Goal: Task Accomplishment & Management: Use online tool/utility

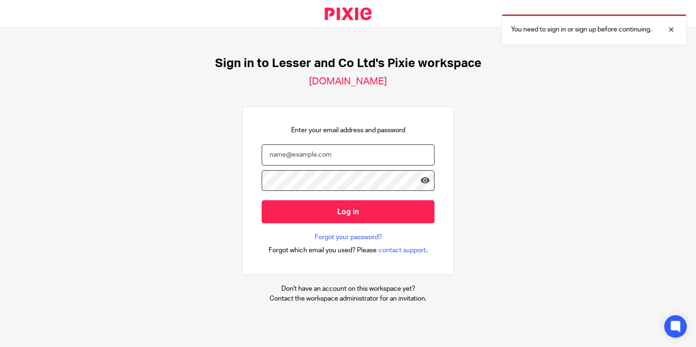
click at [330, 161] on input "email" at bounding box center [347, 155] width 173 height 21
click at [295, 165] on input "email" at bounding box center [347, 155] width 173 height 21
type input "millie@lesserandco.com"
click at [420, 177] on icon at bounding box center [424, 180] width 9 height 9
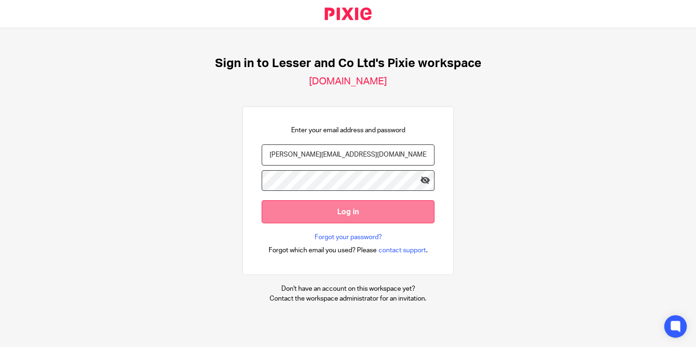
click at [375, 207] on input "Log in" at bounding box center [347, 211] width 173 height 23
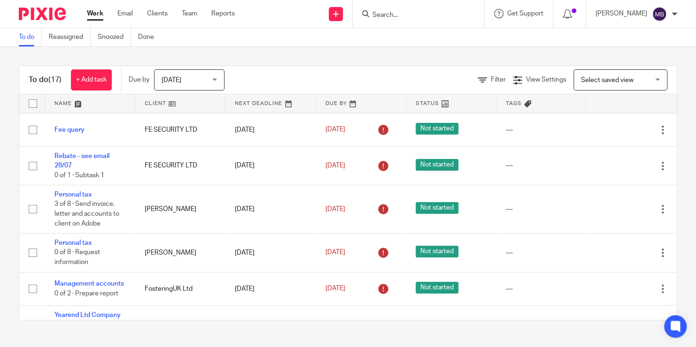
click at [386, 16] on input "Search" at bounding box center [413, 15] width 84 height 8
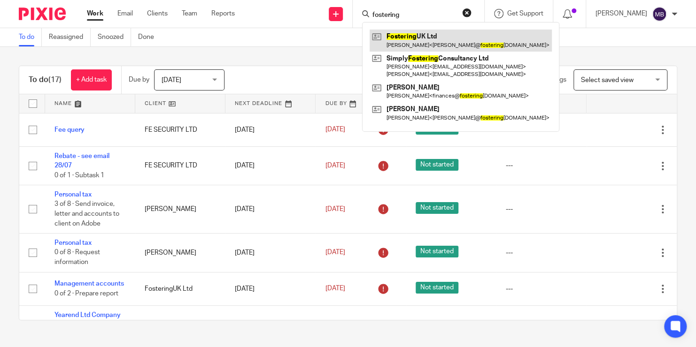
type input "fostering"
click at [404, 40] on link at bounding box center [460, 41] width 182 height 22
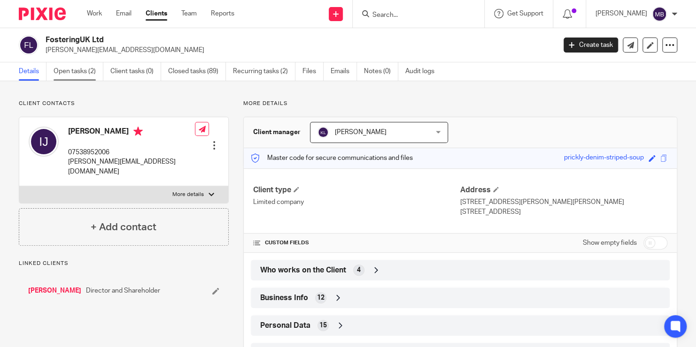
click at [103, 73] on link "Open tasks (2)" at bounding box center [79, 71] width 50 height 18
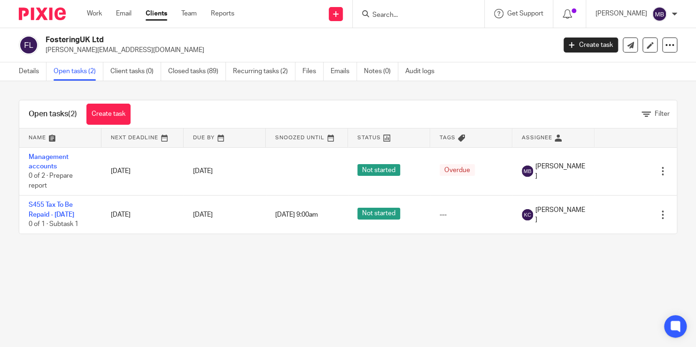
click at [410, 14] on input "Search" at bounding box center [413, 15] width 84 height 8
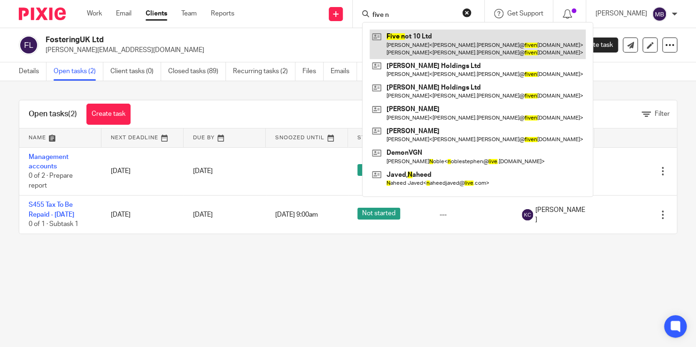
type input "five n"
click at [428, 53] on link at bounding box center [477, 44] width 216 height 29
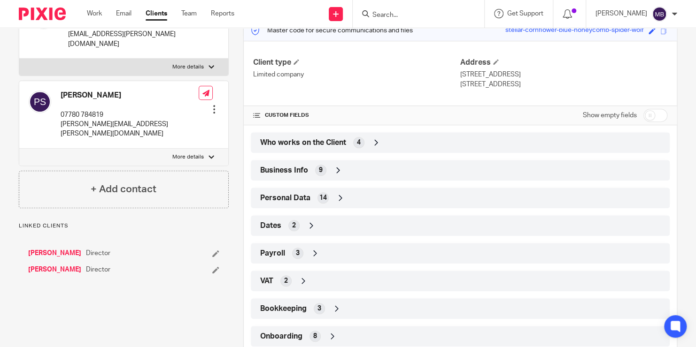
scroll to position [124, 0]
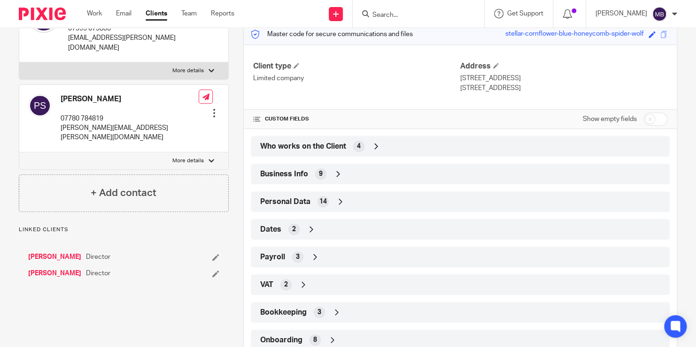
click at [335, 175] on icon at bounding box center [337, 173] width 9 height 9
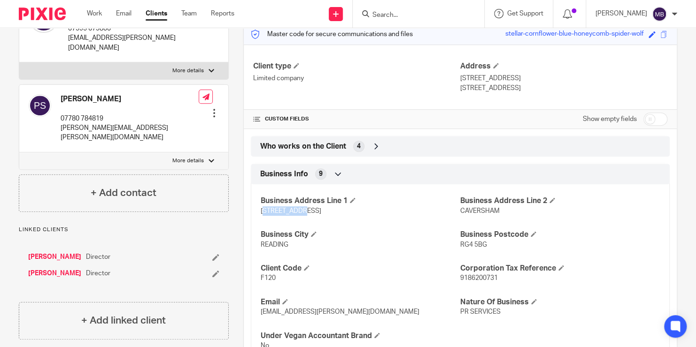
drag, startPoint x: 260, startPoint y: 210, endPoint x: 315, endPoint y: 213, distance: 55.0
click at [315, 213] on p "[STREET_ADDRESS]" at bounding box center [361, 211] width 200 height 9
drag, startPoint x: 315, startPoint y: 213, endPoint x: 267, endPoint y: 218, distance: 48.2
click at [267, 218] on div "Business Address Line 1 46 STAR ROAD Business Address Line 2 CAVERSHAM Business…" at bounding box center [460, 269] width 419 height 185
drag, startPoint x: 255, startPoint y: 209, endPoint x: 300, endPoint y: 209, distance: 45.1
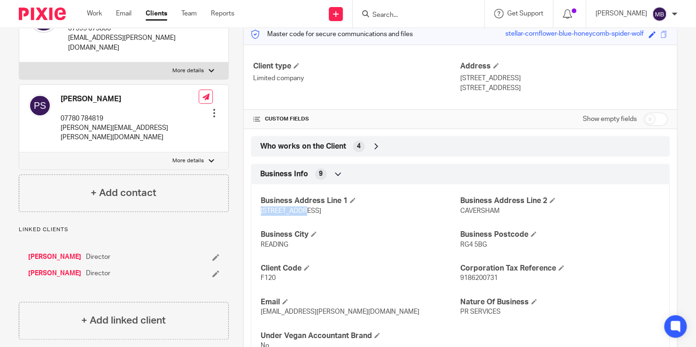
click at [300, 209] on div "Business Address Line 1 46 STAR ROAD Business Address Line 2 CAVERSHAM Business…" at bounding box center [460, 269] width 419 height 185
copy span "46 STAR ROAD"
drag, startPoint x: 483, startPoint y: 244, endPoint x: 455, endPoint y: 242, distance: 28.2
click at [460, 242] on p "RG4 5BG" at bounding box center [560, 244] width 200 height 9
click at [460, 243] on span "RG4 5BG" at bounding box center [473, 245] width 27 height 7
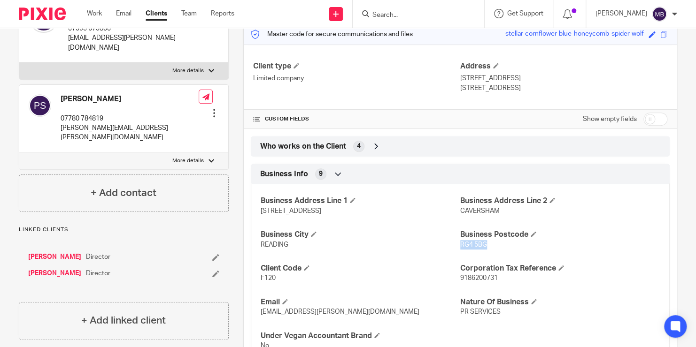
drag, startPoint x: 455, startPoint y: 245, endPoint x: 484, endPoint y: 244, distance: 29.1
click at [484, 244] on p "RG4 5BG" at bounding box center [560, 244] width 200 height 9
drag, startPoint x: 484, startPoint y: 244, endPoint x: 475, endPoint y: 244, distance: 8.9
copy span "RG4 5BG"
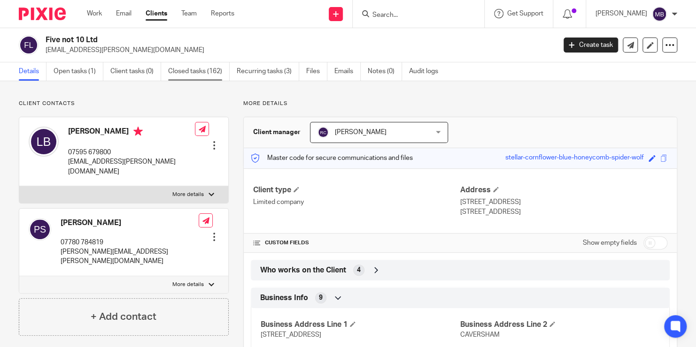
click at [214, 73] on link "Closed tasks (162)" at bounding box center [198, 71] width 61 height 18
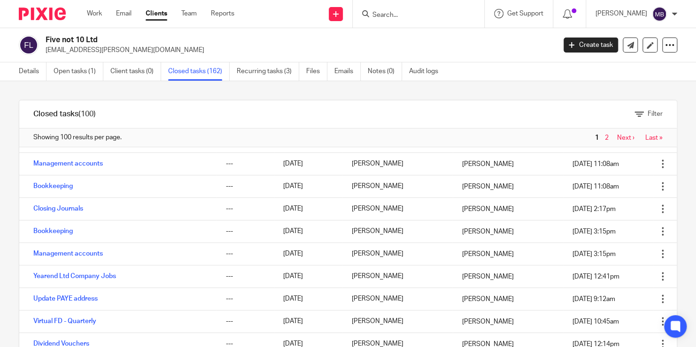
scroll to position [653, 0]
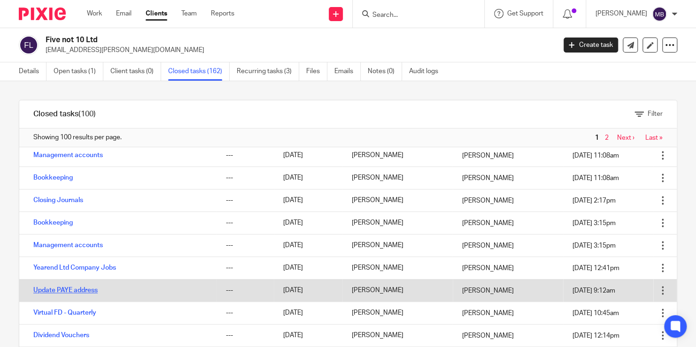
click at [54, 292] on link "Update PAYE address" at bounding box center [65, 290] width 64 height 7
